Goal: Task Accomplishment & Management: Manage account settings

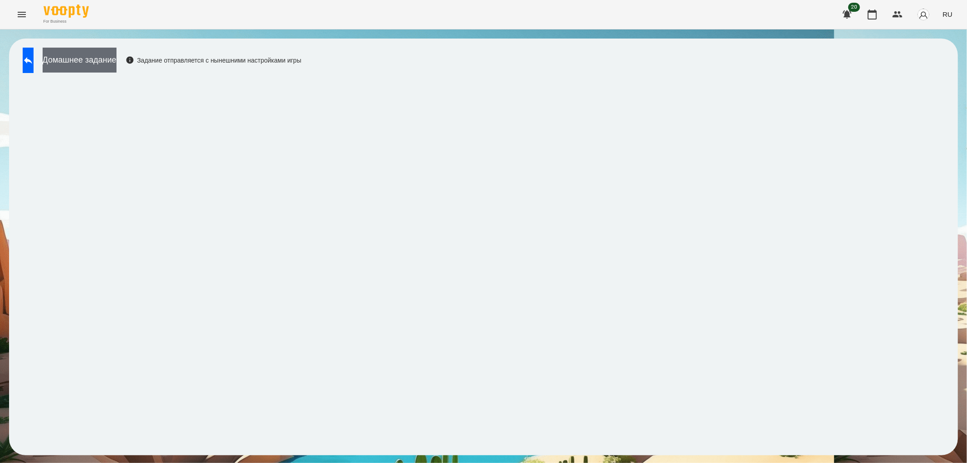
click at [96, 59] on button "Домашнее задание" at bounding box center [80, 60] width 74 height 25
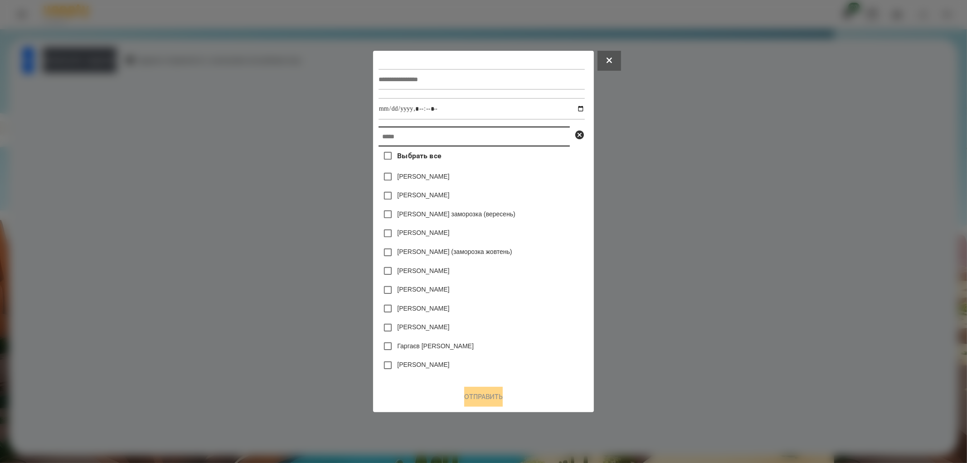
click at [395, 133] on input "text" at bounding box center [473, 136] width 191 height 20
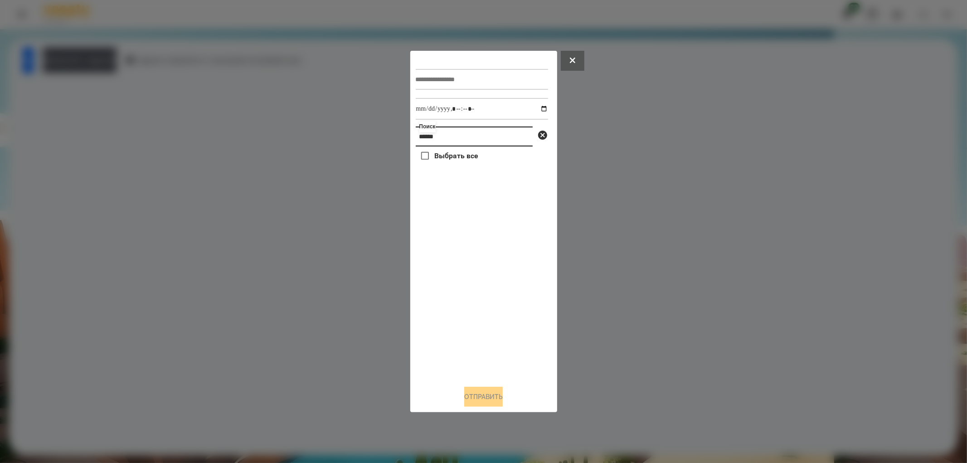
type input "*******"
click at [470, 136] on input "*******" at bounding box center [474, 136] width 117 height 20
drag, startPoint x: 470, startPoint y: 136, endPoint x: 401, endPoint y: 133, distance: 69.0
click at [401, 133] on div "Поиск ******* Выбрать все Отправить" at bounding box center [483, 231] width 967 height 463
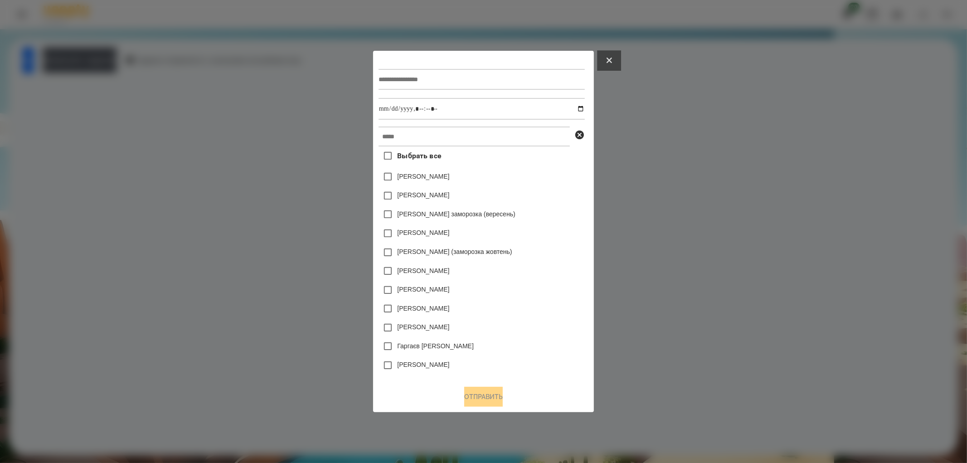
click at [610, 62] on button at bounding box center [609, 61] width 24 height 20
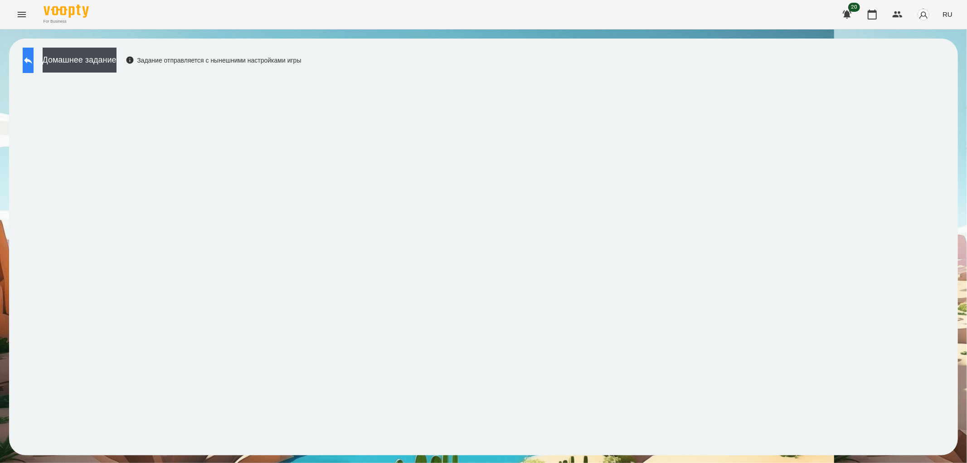
click at [29, 68] on button at bounding box center [28, 60] width 11 height 25
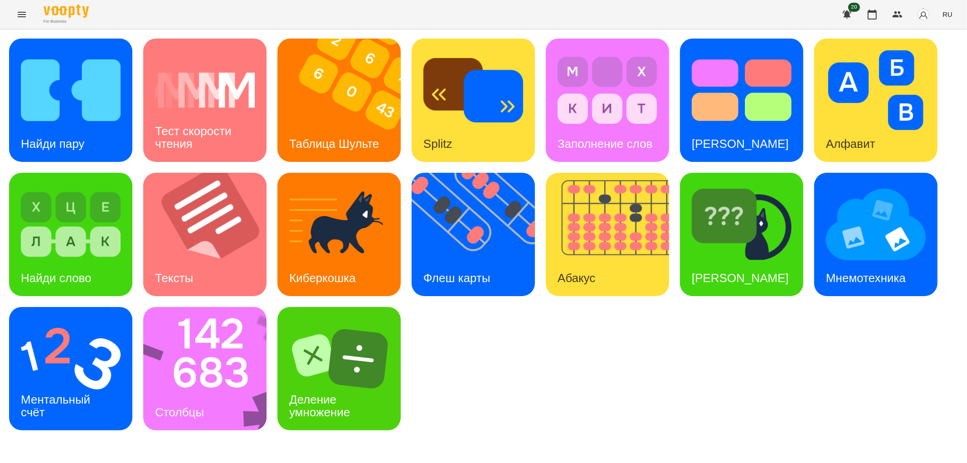
click at [22, 13] on icon "Menu" at bounding box center [21, 14] width 11 height 11
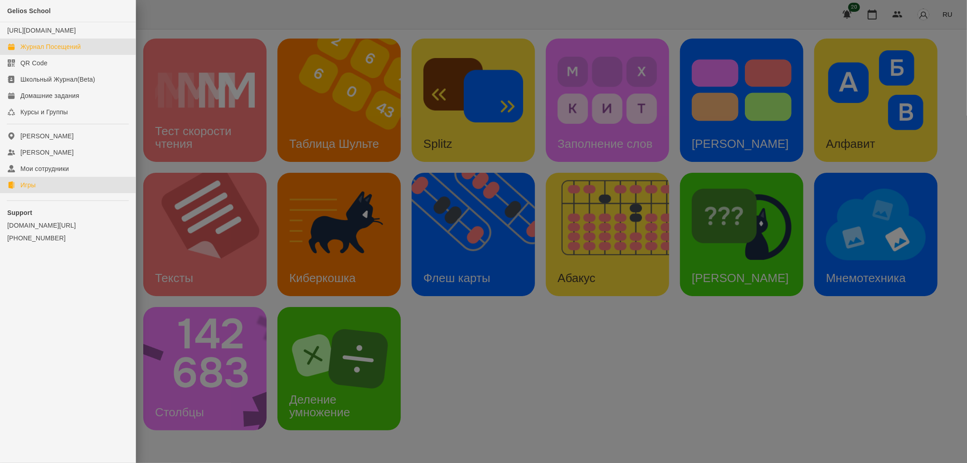
click at [63, 51] on div "Журнал Посещений" at bounding box center [50, 46] width 60 height 9
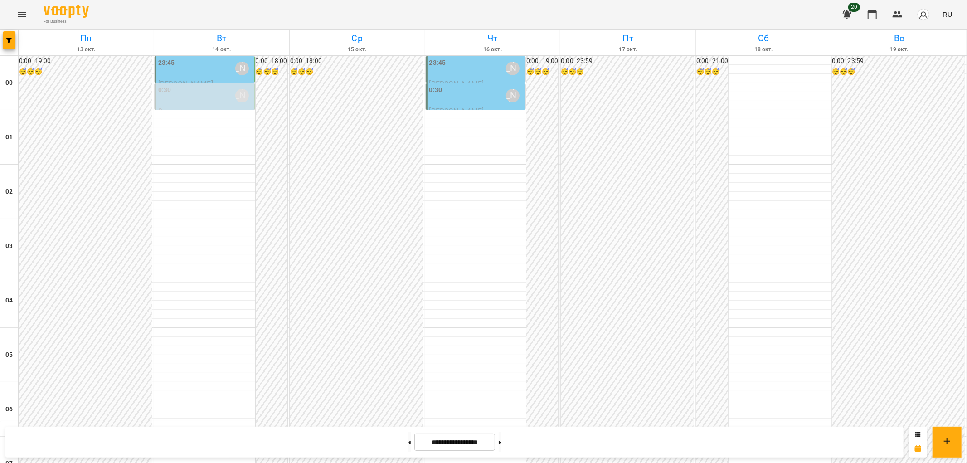
scroll to position [939, 0]
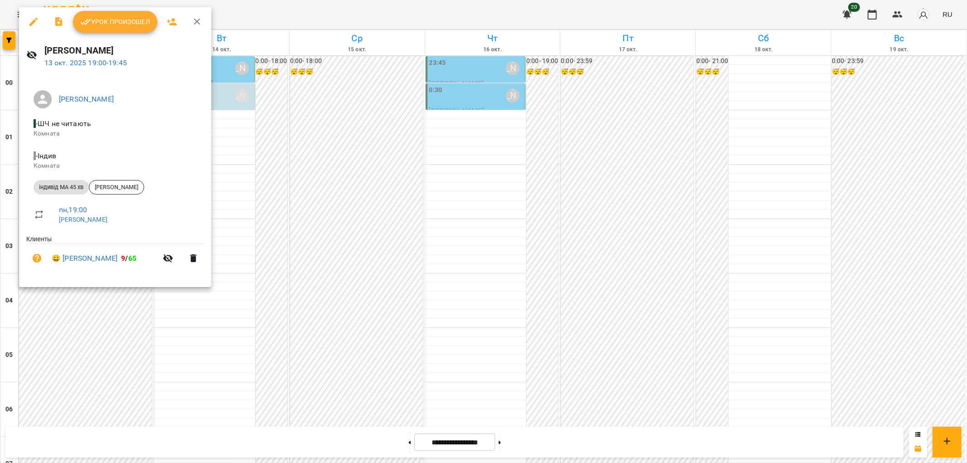
click at [99, 19] on span "Урок произошел" at bounding box center [115, 21] width 70 height 11
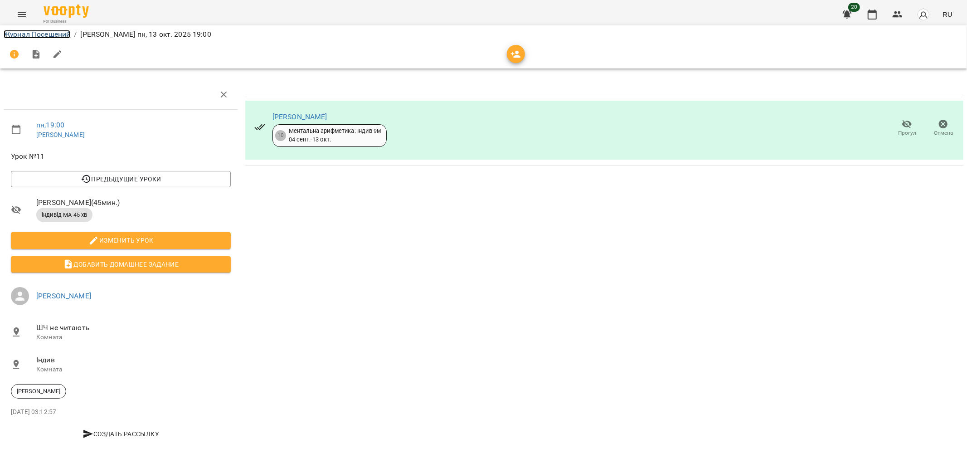
click at [34, 30] on link "Журнал Посещений" at bounding box center [37, 34] width 67 height 9
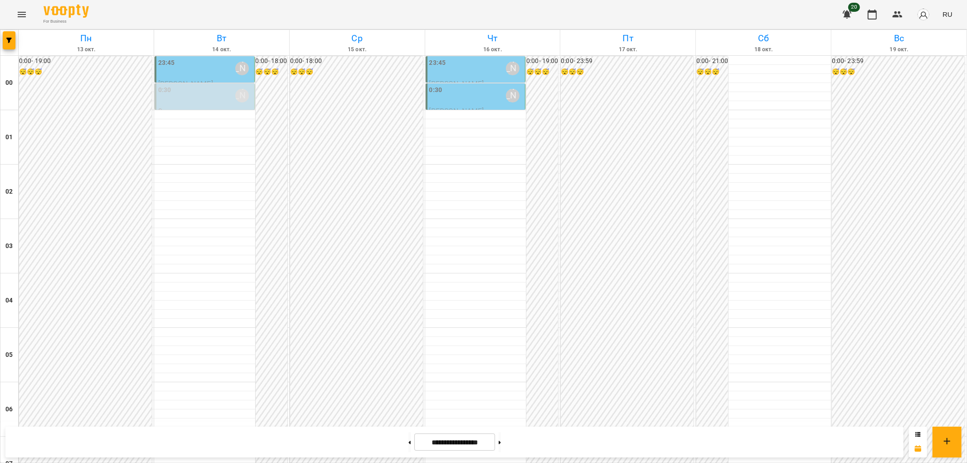
scroll to position [907, 0]
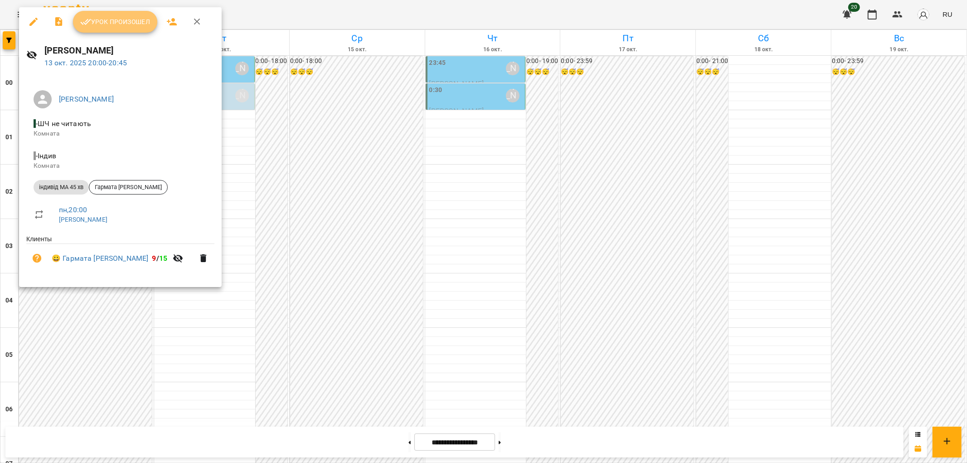
click at [111, 19] on span "Урок произошел" at bounding box center [115, 21] width 70 height 11
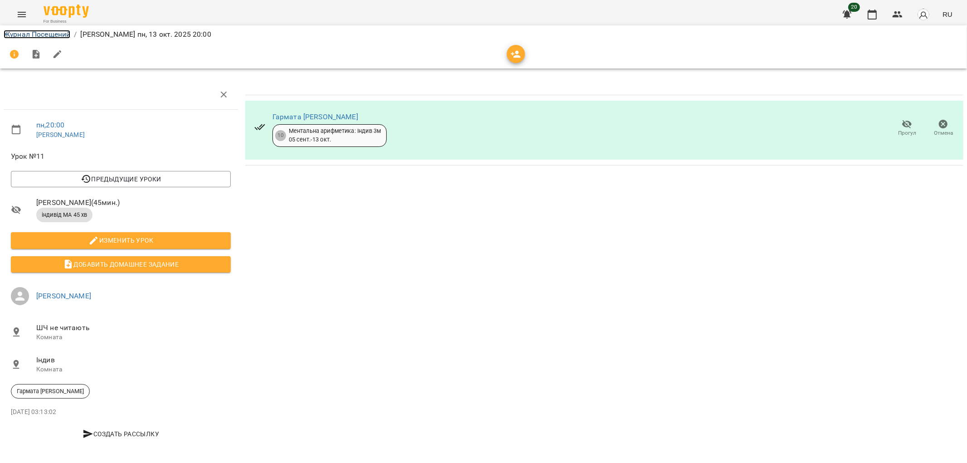
click at [34, 30] on link "Журнал Посещений" at bounding box center [37, 34] width 67 height 9
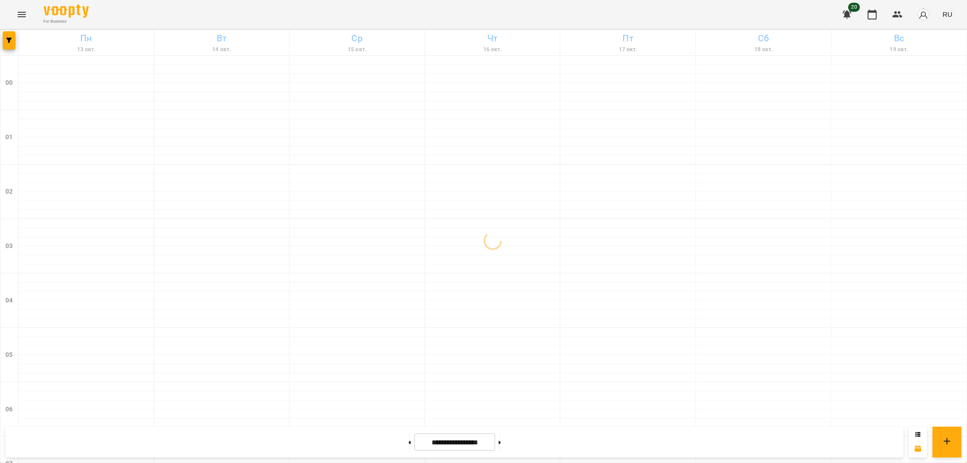
scroll to position [939, 0]
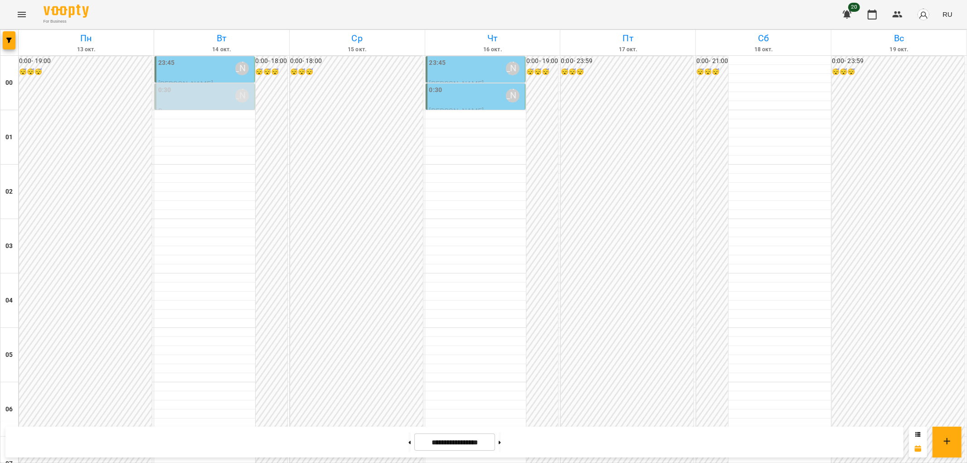
scroll to position [939, 0]
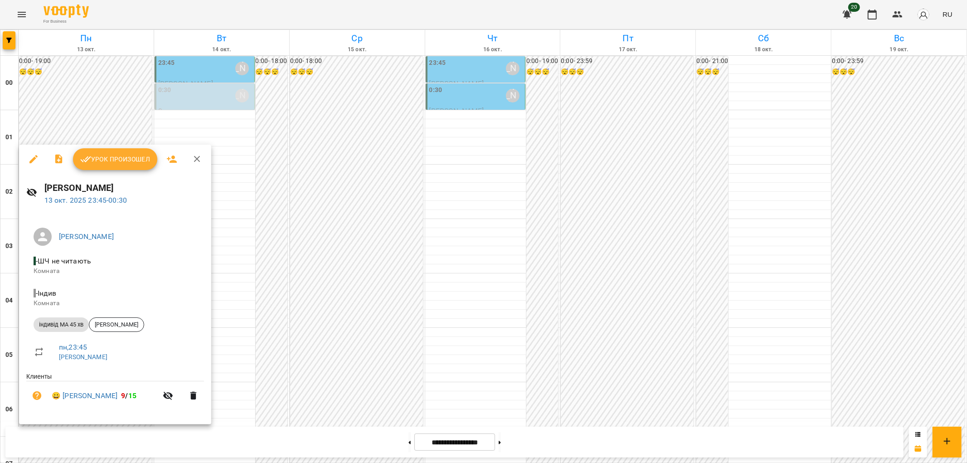
click at [194, 155] on icon "button" at bounding box center [197, 159] width 11 height 11
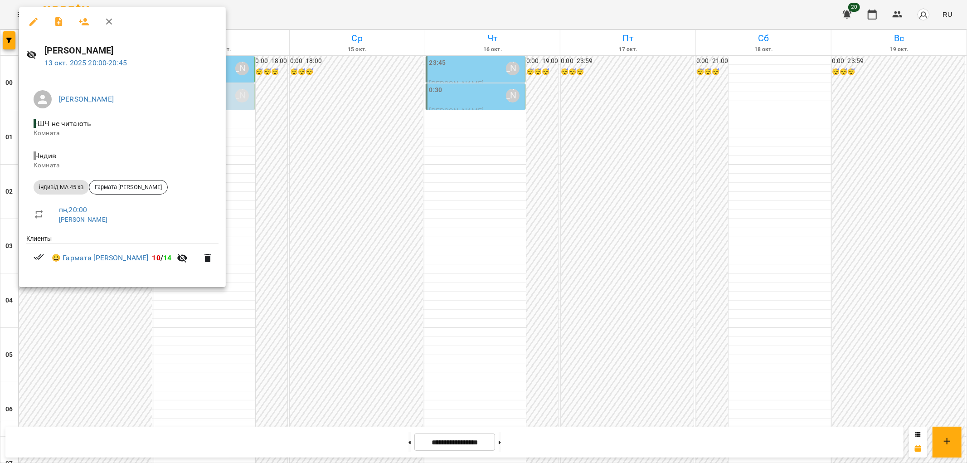
click at [97, 327] on div at bounding box center [483, 231] width 967 height 463
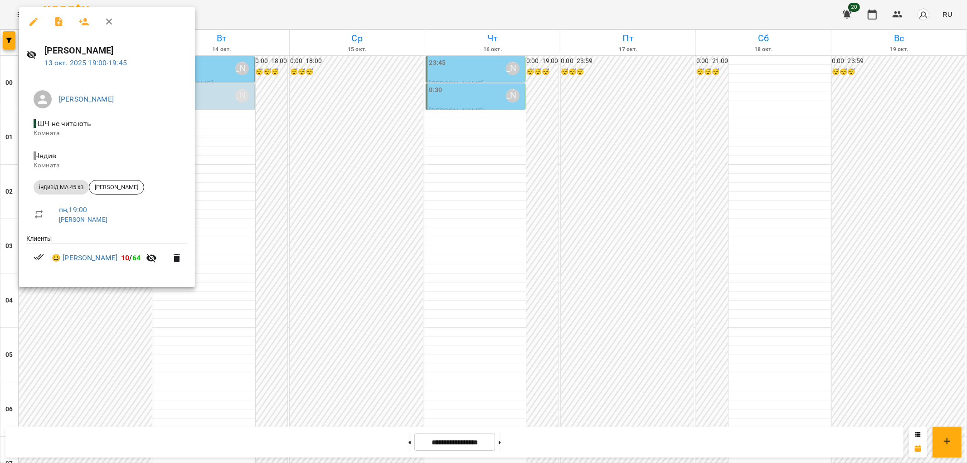
click at [111, 309] on div at bounding box center [483, 231] width 967 height 463
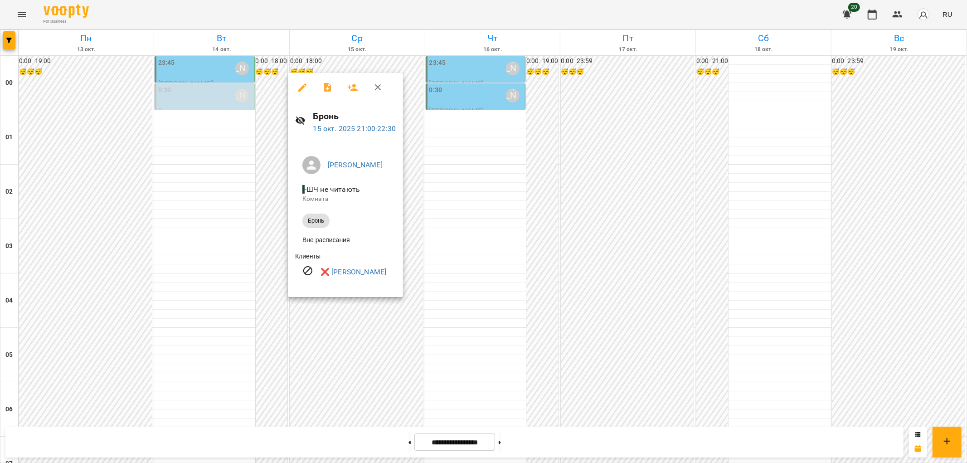
click at [632, 316] on div at bounding box center [483, 231] width 967 height 463
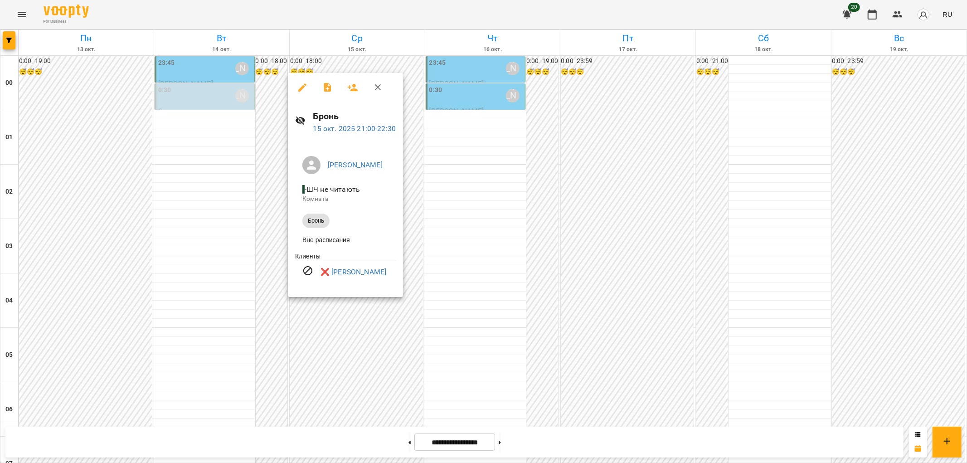
click at [510, 333] on div at bounding box center [483, 231] width 967 height 463
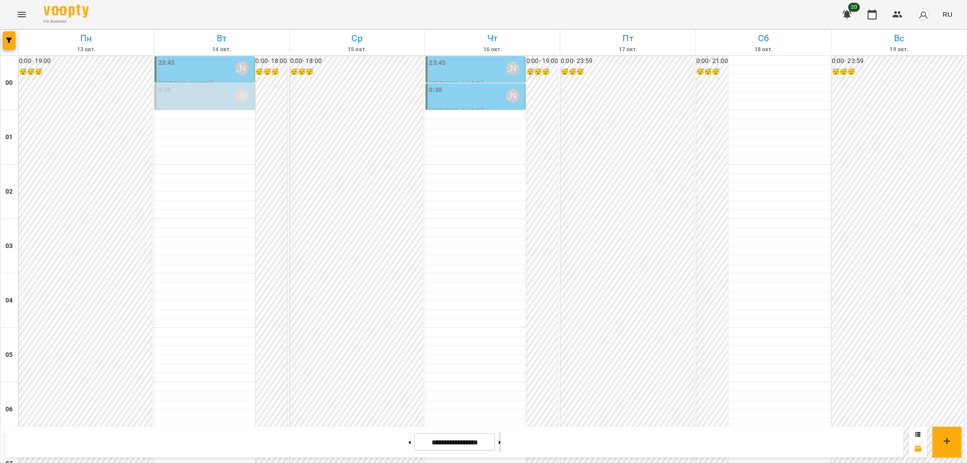
click at [501, 441] on button at bounding box center [500, 442] width 2 height 20
click at [408, 441] on button at bounding box center [409, 442] width 2 height 20
type input "**********"
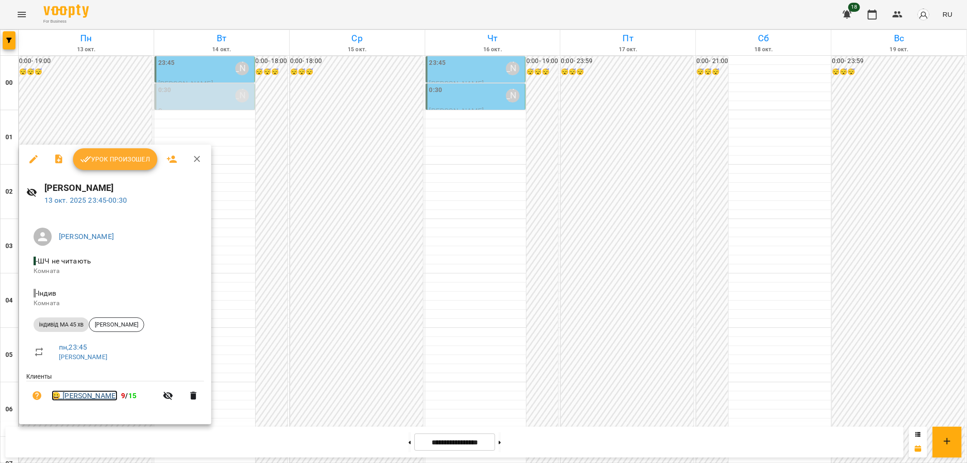
click at [105, 393] on link "😀 [PERSON_NAME]" at bounding box center [85, 395] width 66 height 11
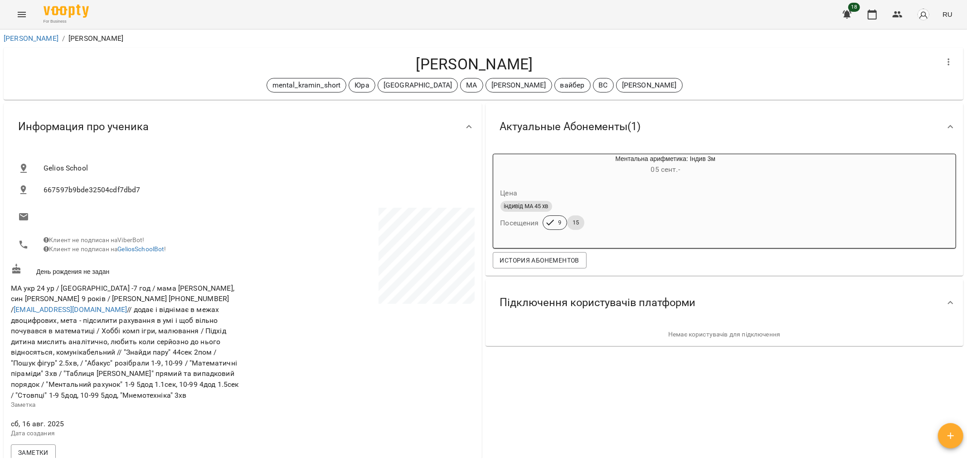
drag, startPoint x: 560, startPoint y: 67, endPoint x: 390, endPoint y: 72, distance: 170.1
click at [390, 72] on h4 "[PERSON_NAME]" at bounding box center [474, 64] width 927 height 19
copy h4 "[PERSON_NAME]"
click at [24, 16] on icon "Menu" at bounding box center [21, 14] width 11 height 11
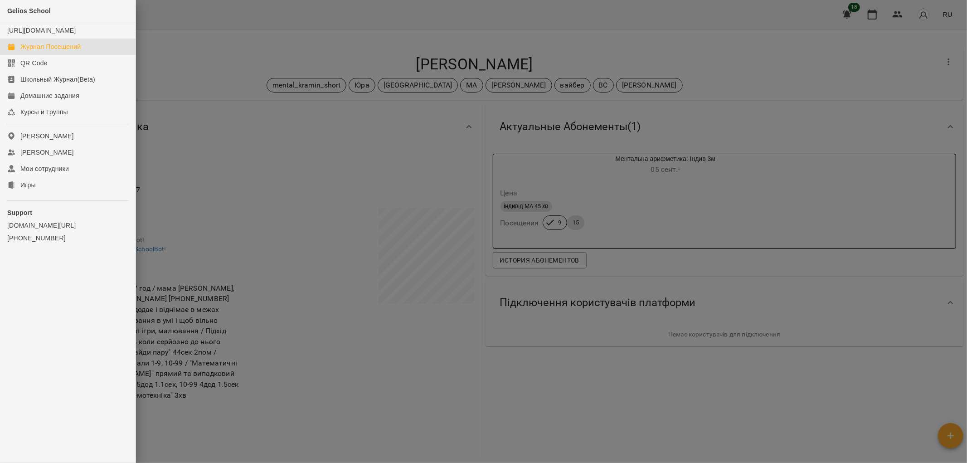
click at [43, 51] on div "Журнал Посещений" at bounding box center [50, 46] width 60 height 9
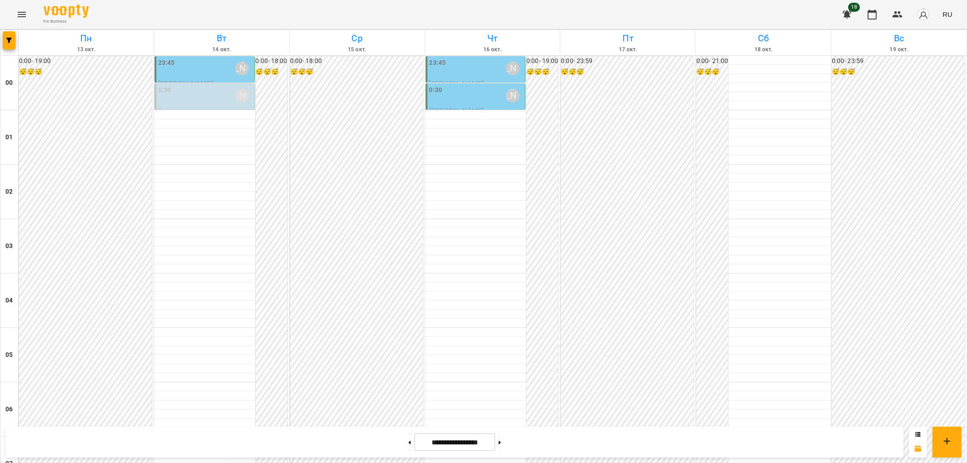
scroll to position [939, 0]
click at [23, 8] on button "Menu" at bounding box center [22, 15] width 22 height 22
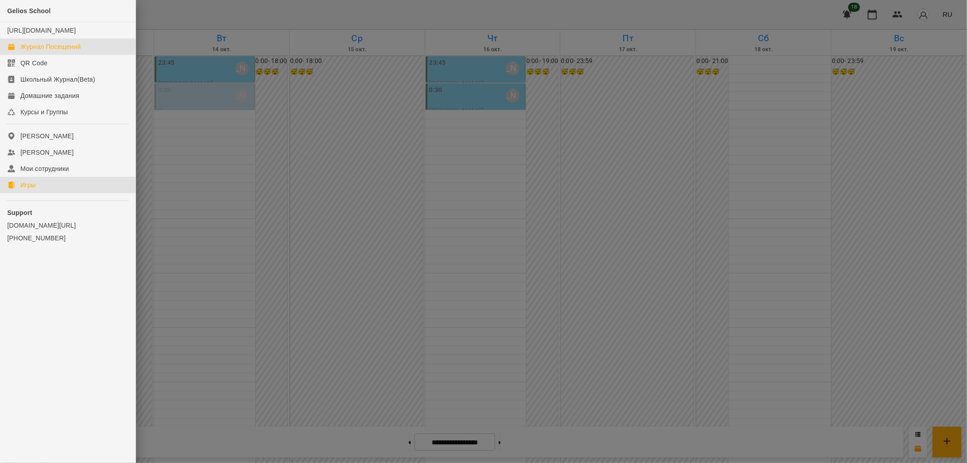
click at [34, 189] on div "Игры" at bounding box center [27, 184] width 15 height 9
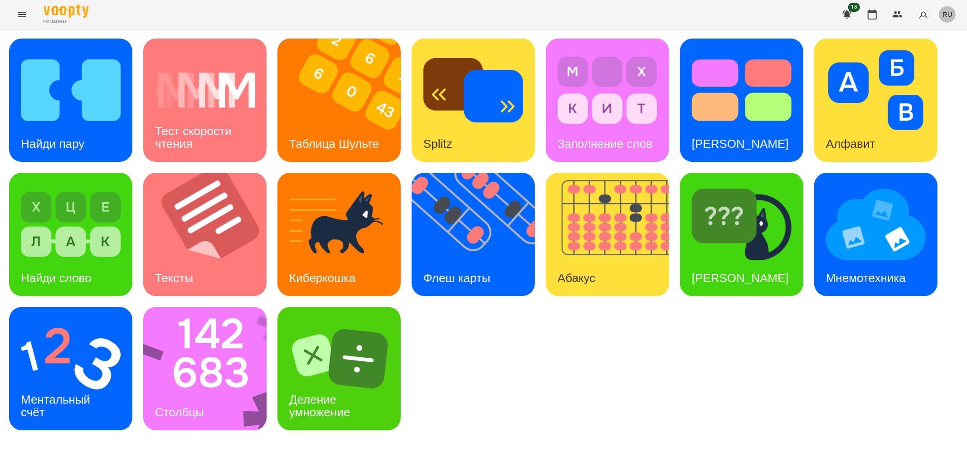
click at [944, 12] on span "RU" at bounding box center [947, 15] width 10 height 10
click at [927, 55] on div "Українська" at bounding box center [931, 51] width 46 height 16
click at [197, 401] on div "Стовпці" at bounding box center [176, 412] width 66 height 36
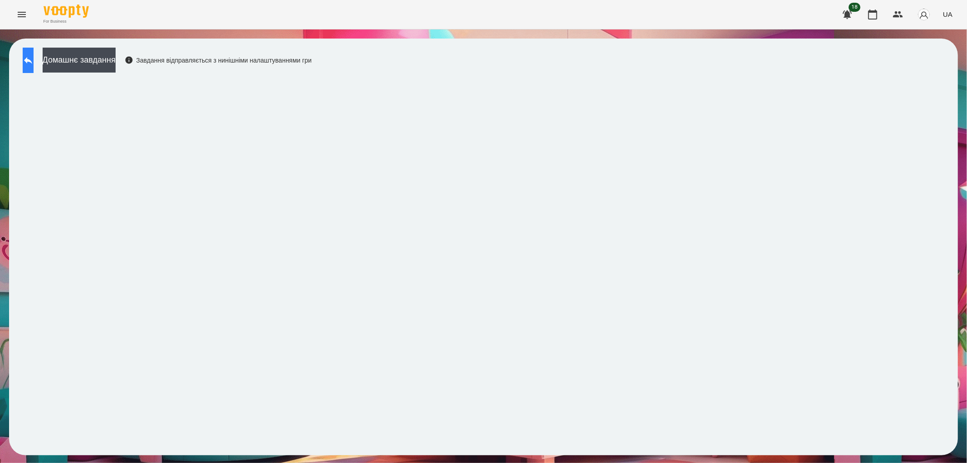
click at [34, 63] on icon at bounding box center [28, 60] width 11 height 11
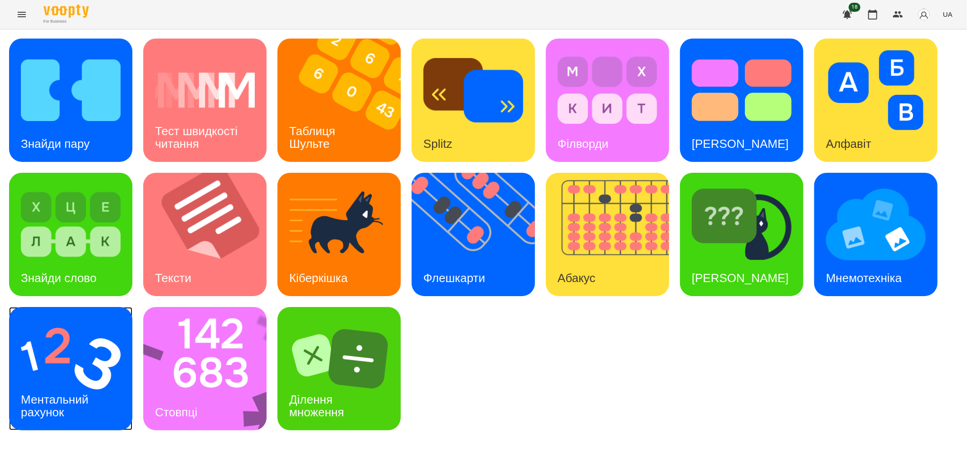
click at [61, 362] on img at bounding box center [71, 359] width 100 height 80
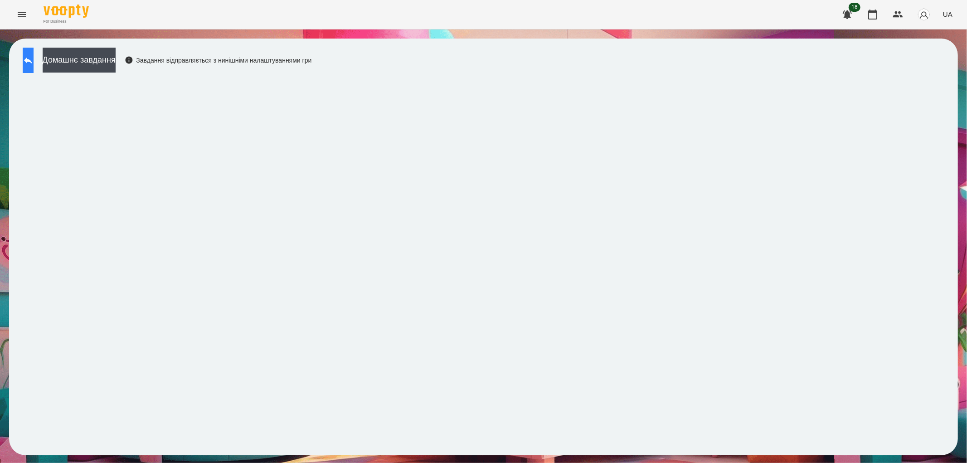
click at [28, 59] on button at bounding box center [28, 60] width 11 height 25
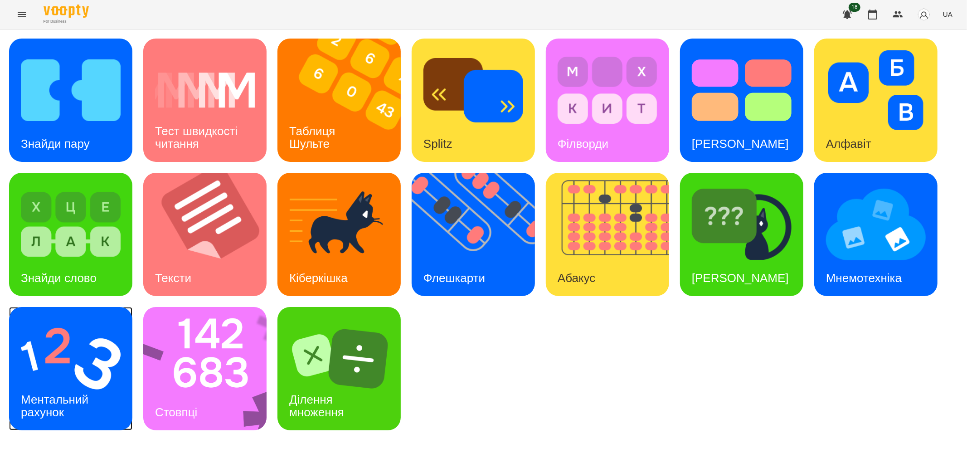
click at [67, 364] on img at bounding box center [71, 359] width 100 height 80
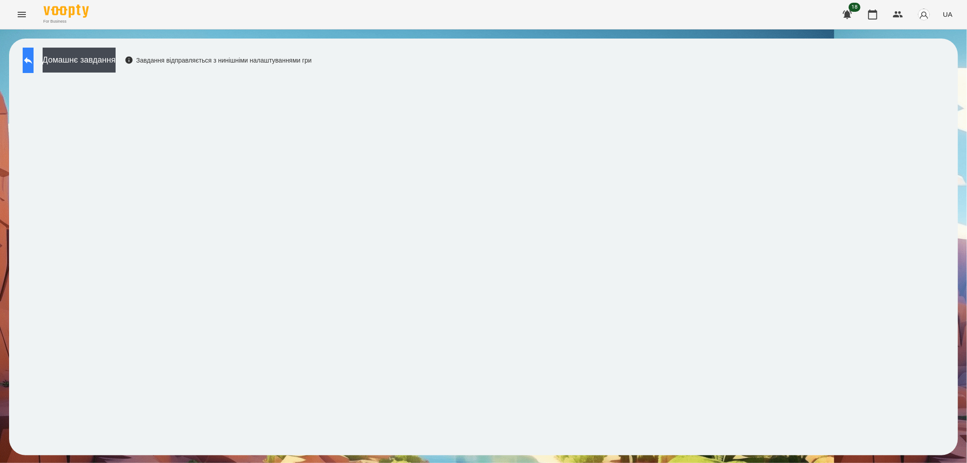
click at [34, 63] on icon at bounding box center [28, 60] width 11 height 11
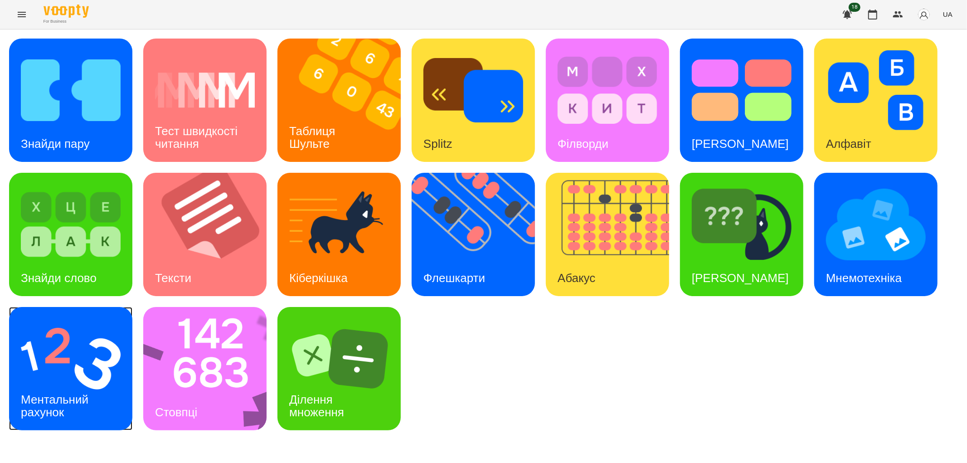
click at [61, 377] on img at bounding box center [71, 359] width 100 height 80
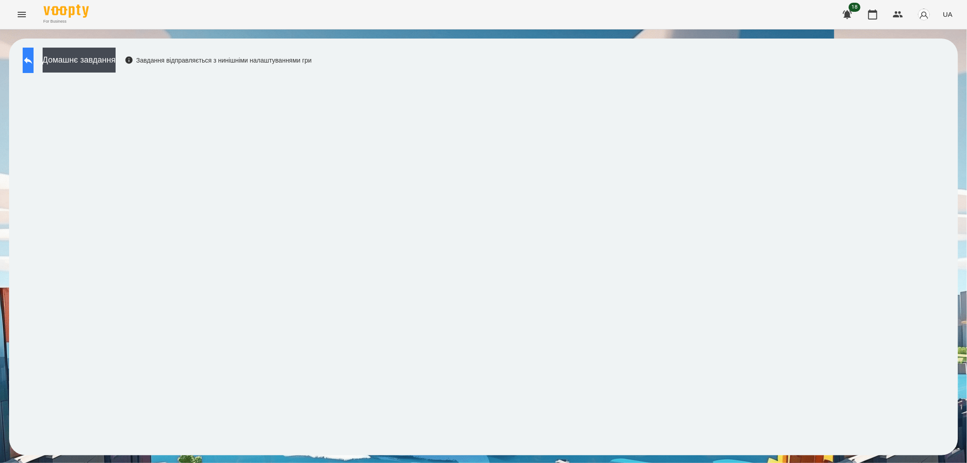
click at [34, 66] on button at bounding box center [28, 60] width 11 height 25
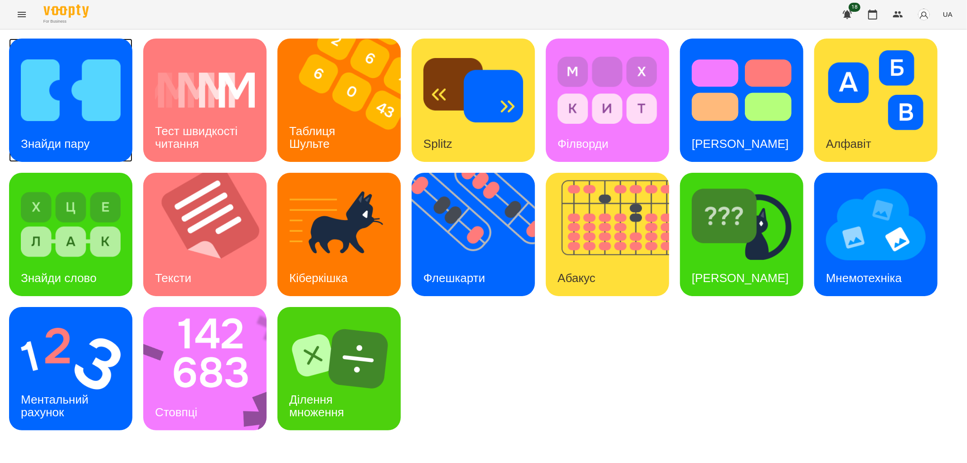
click at [69, 98] on img at bounding box center [71, 90] width 100 height 80
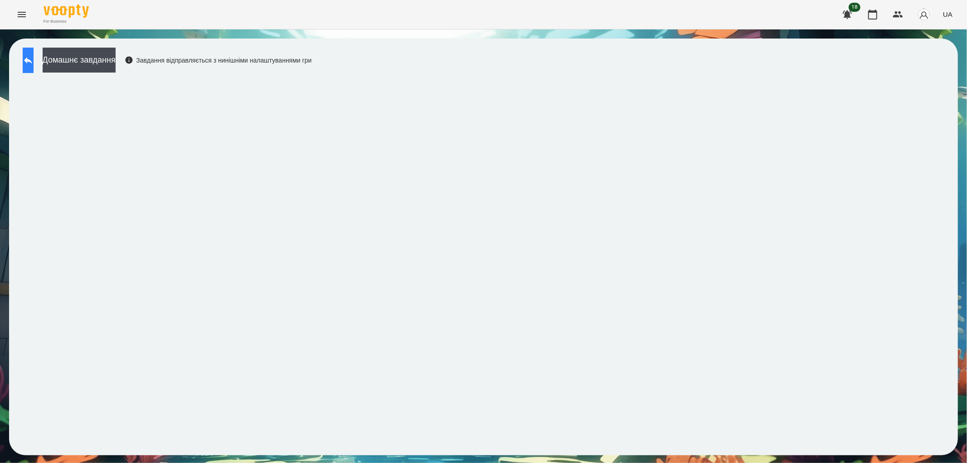
click at [34, 59] on icon at bounding box center [28, 60] width 11 height 11
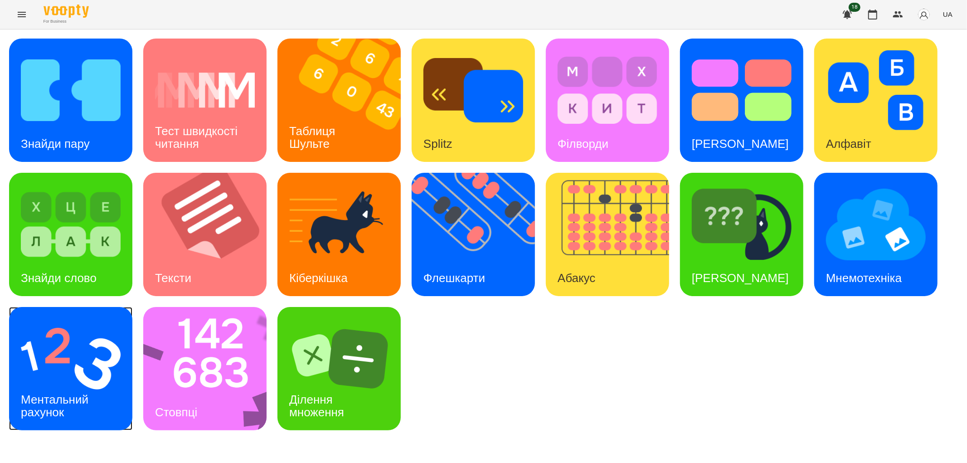
click at [46, 410] on h3 "Ментальний рахунок" at bounding box center [56, 406] width 71 height 26
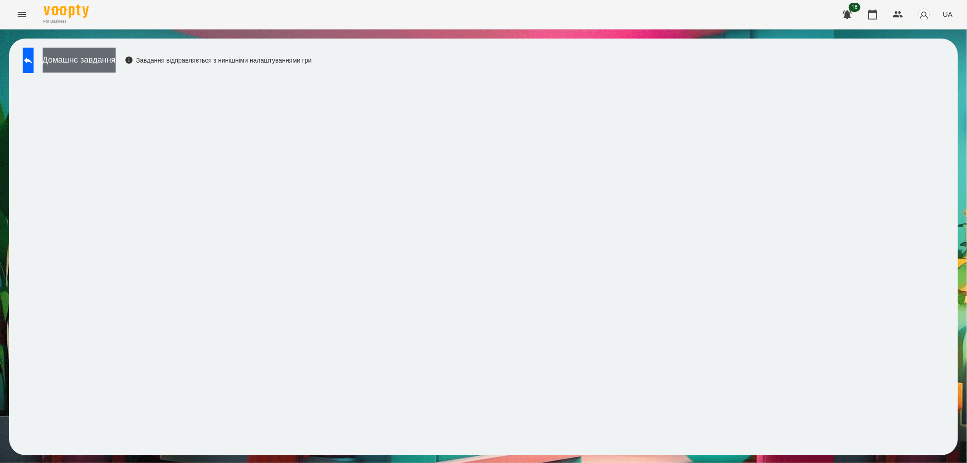
click at [98, 61] on button "Домашнє завдання" at bounding box center [79, 60] width 73 height 25
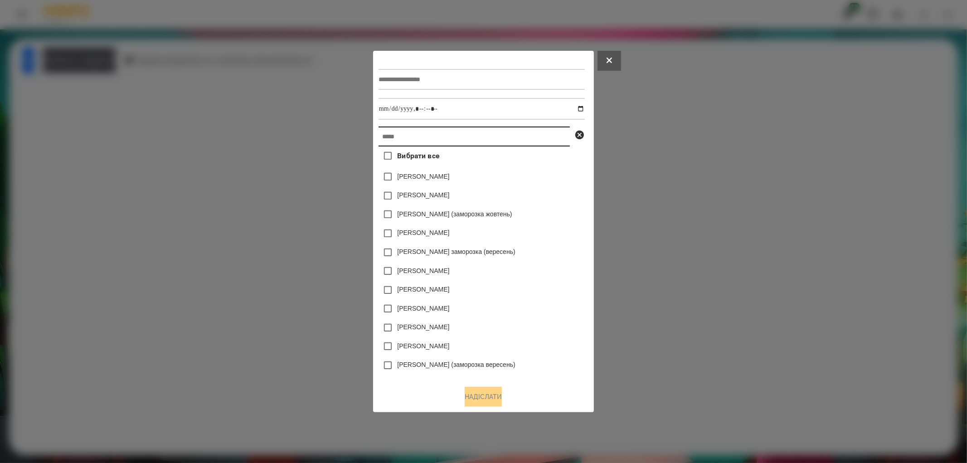
click at [404, 137] on input "text" at bounding box center [473, 136] width 191 height 20
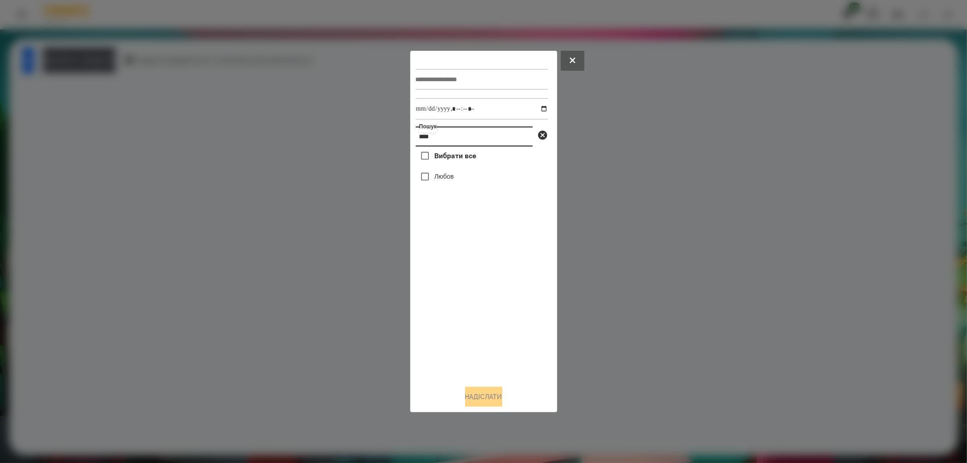
drag, startPoint x: 443, startPoint y: 136, endPoint x: 369, endPoint y: 137, distance: 74.3
click at [369, 137] on div "Пошук **** Вибрати все Любов Надіслати" at bounding box center [483, 231] width 967 height 463
type input "******"
click at [568, 62] on button at bounding box center [573, 61] width 24 height 20
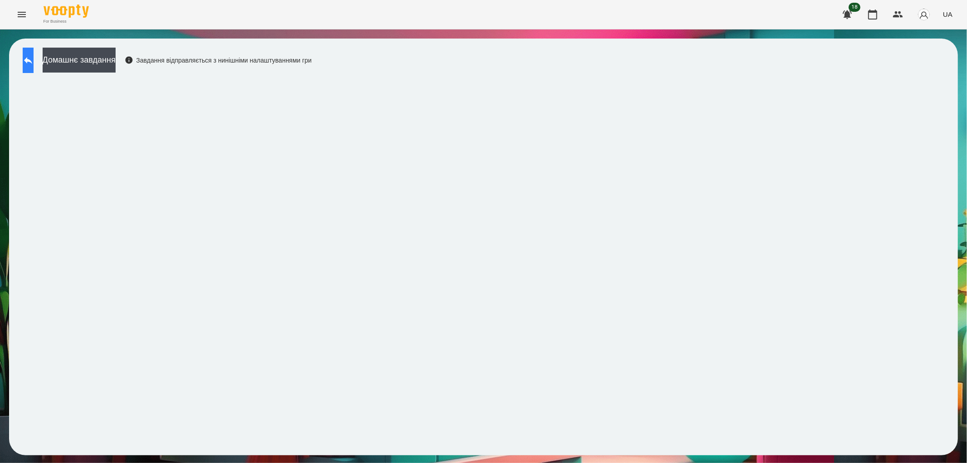
click at [28, 60] on button at bounding box center [28, 60] width 11 height 25
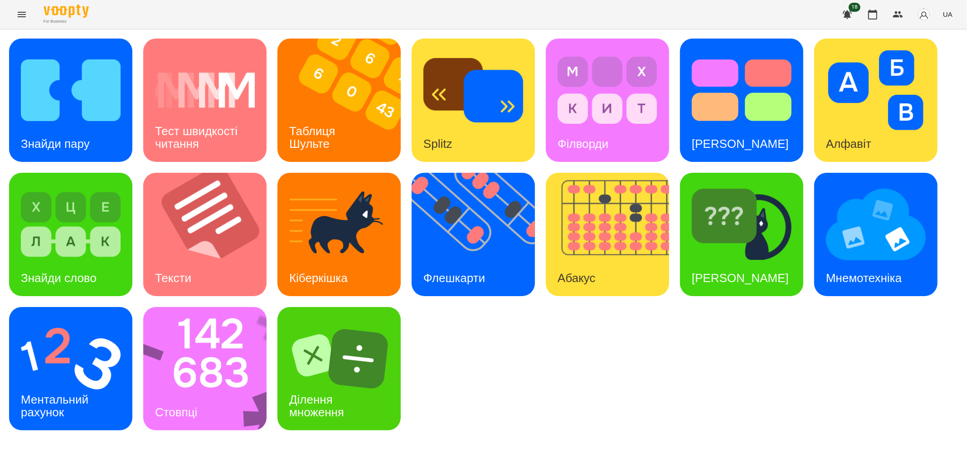
click at [16, 5] on button "Menu" at bounding box center [22, 15] width 22 height 22
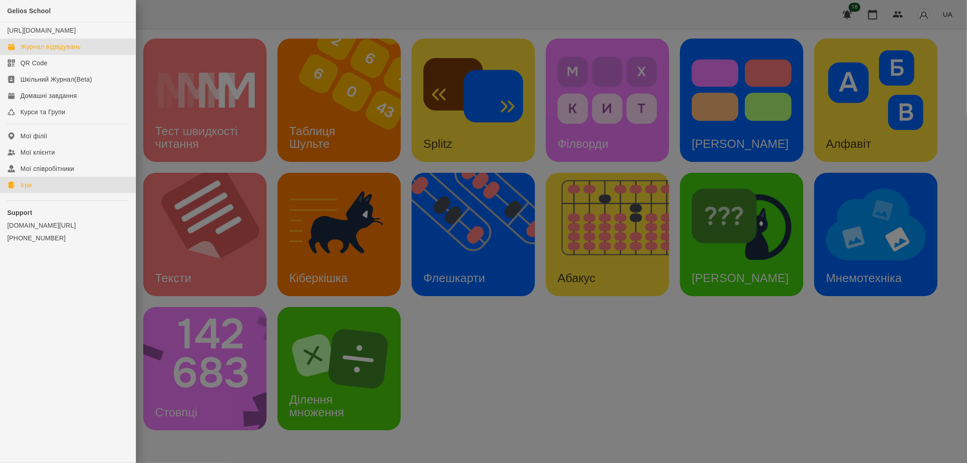
click at [40, 51] on div "Журнал відвідувань" at bounding box center [50, 46] width 60 height 9
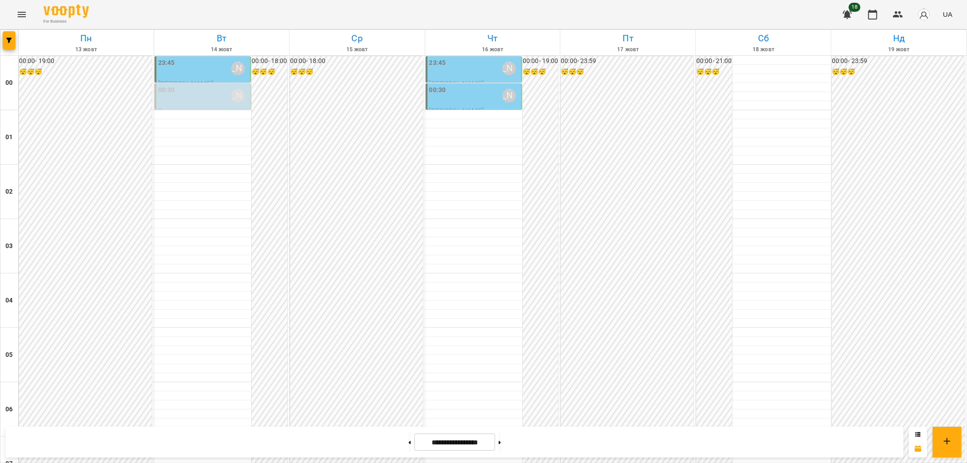
click at [192, 68] on div "23:45 [PERSON_NAME]" at bounding box center [203, 68] width 91 height 21
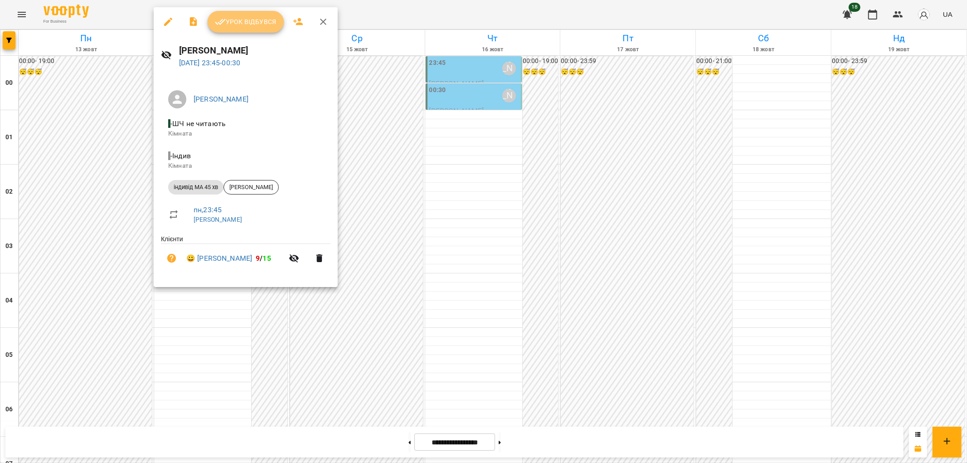
click at [239, 26] on span "Урок відбувся" at bounding box center [246, 21] width 62 height 11
